Goal: Information Seeking & Learning: Learn about a topic

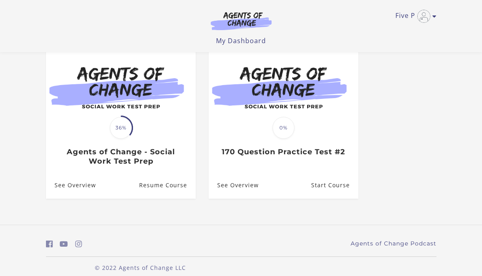
scroll to position [86, 0]
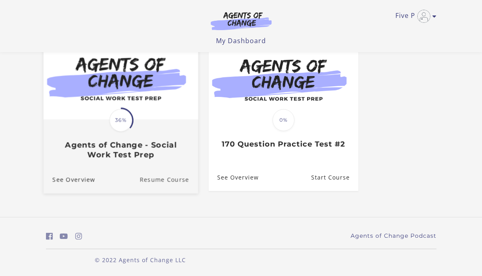
click at [140, 179] on link "Resume Course" at bounding box center [169, 179] width 59 height 27
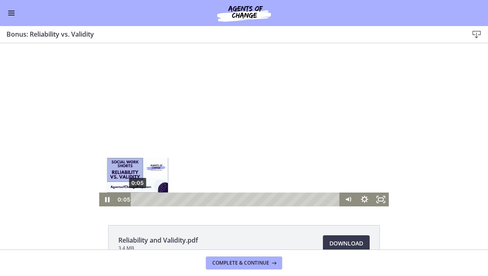
click at [137, 198] on div "0:05" at bounding box center [236, 200] width 199 height 14
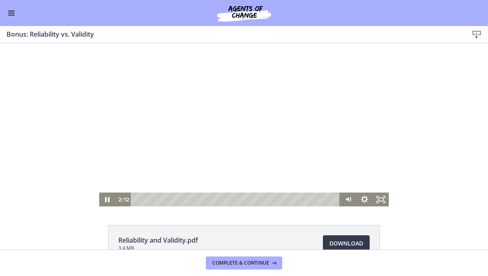
click at [284, 97] on div at bounding box center [244, 124] width 290 height 163
click at [299, 77] on div at bounding box center [244, 124] width 290 height 163
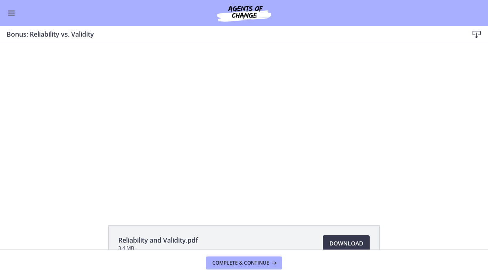
click at [299, 77] on div at bounding box center [244, 124] width 290 height 163
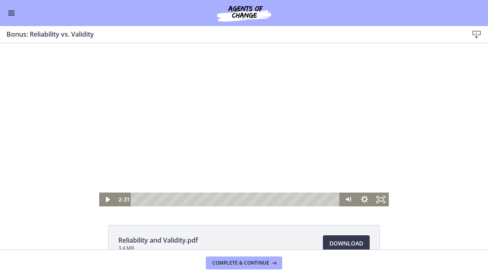
click at [293, 77] on div at bounding box center [244, 124] width 290 height 163
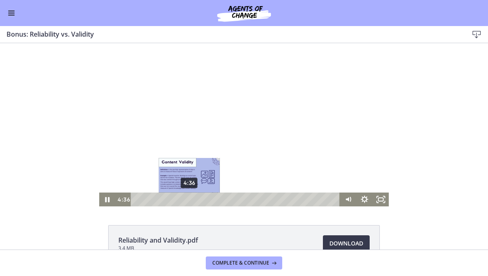
click at [186, 197] on div "4:36" at bounding box center [236, 200] width 199 height 14
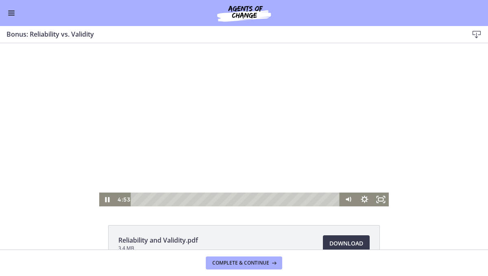
click at [224, 160] on div at bounding box center [244, 124] width 290 height 163
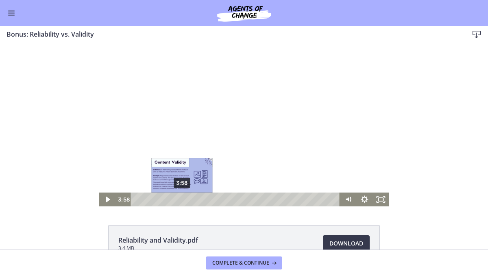
click at [179, 198] on div "3:58" at bounding box center [236, 200] width 199 height 14
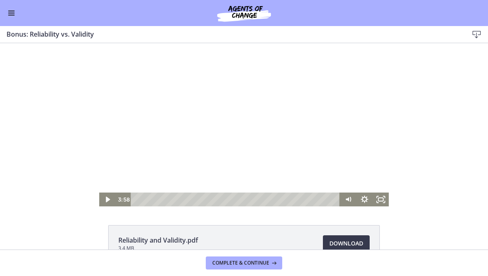
click at [203, 164] on div at bounding box center [244, 124] width 290 height 163
click at [322, 73] on div at bounding box center [244, 124] width 290 height 163
click at [321, 70] on div at bounding box center [244, 124] width 290 height 163
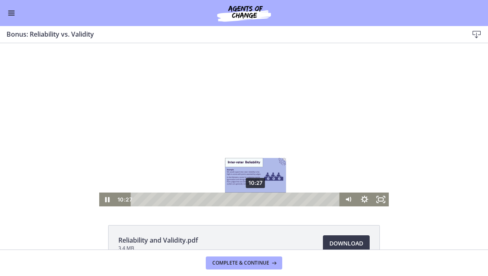
click at [253, 199] on div "10:27" at bounding box center [236, 200] width 199 height 14
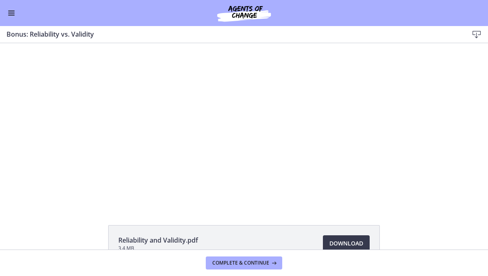
click at [68, 118] on div "Click for sound @keyframes VOLUME_SMALL_WAVE_FLASH { 0% { opacity: 0; } 33% { o…" at bounding box center [244, 124] width 488 height 163
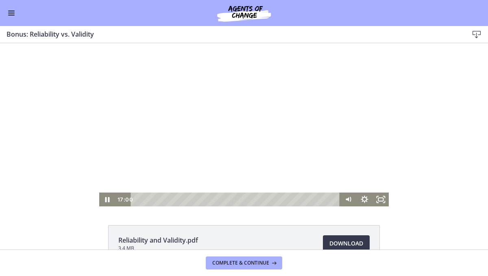
click at [174, 106] on div at bounding box center [244, 124] width 290 height 163
